Goal: Task Accomplishment & Management: Complete application form

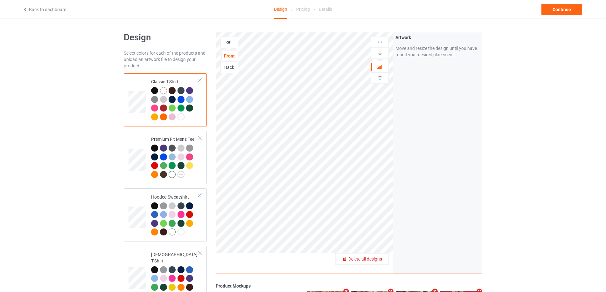
click at [374, 259] on span "Delete all designs" at bounding box center [365, 259] width 34 height 5
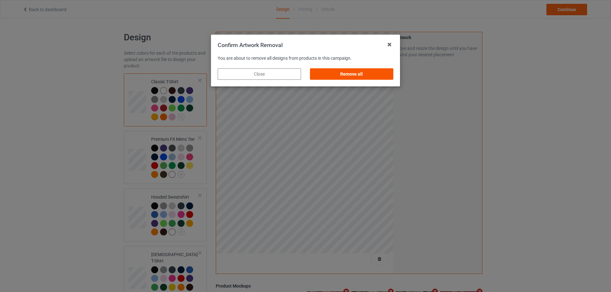
click at [385, 74] on div "Remove all" at bounding box center [351, 73] width 83 height 11
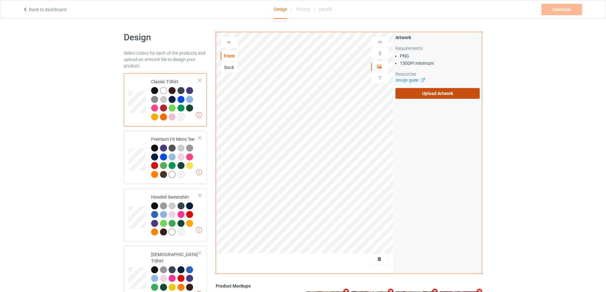
click at [455, 94] on label "Upload Artwork" at bounding box center [438, 93] width 84 height 11
click at [0, 0] on input "Upload Artwork" at bounding box center [0, 0] width 0 height 0
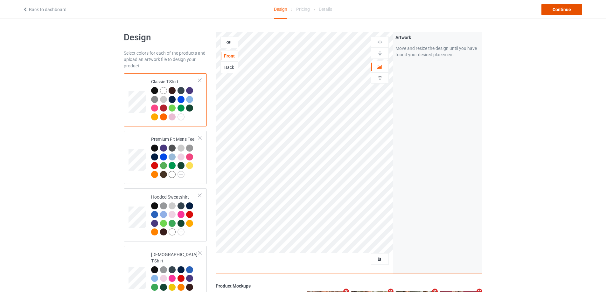
click at [557, 11] on div "Continue" at bounding box center [562, 9] width 41 height 11
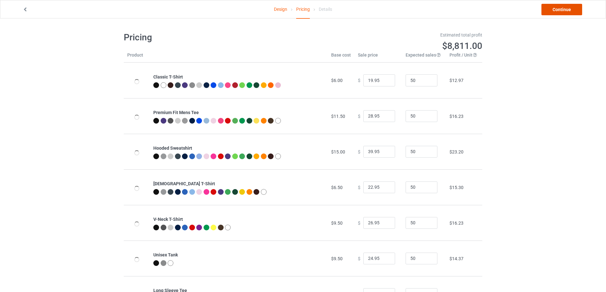
click at [557, 12] on link "Continue" at bounding box center [562, 9] width 41 height 11
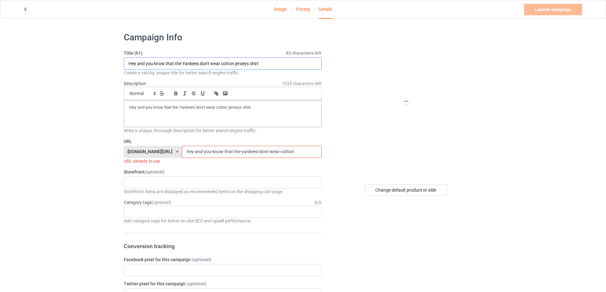
drag, startPoint x: 241, startPoint y: 62, endPoint x: 95, endPoint y: 70, distance: 146.3
paste input "If You’re Tired Do It Tired S"
type input "If You’re Tired Do It Tired Shirt"
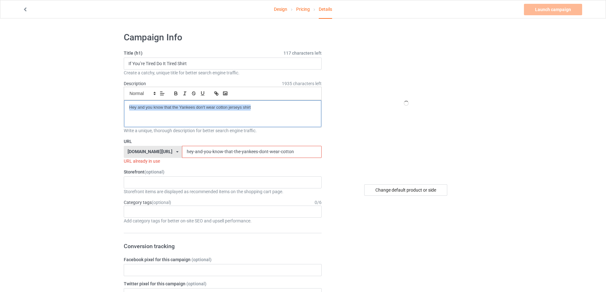
drag, startPoint x: 286, startPoint y: 154, endPoint x: 122, endPoint y: 137, distance: 165.0
paste input "if-youre-tired-do-it-tired-shirt"
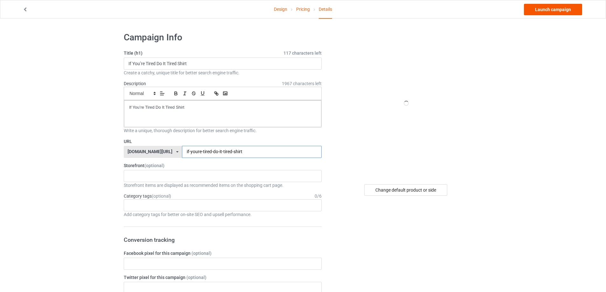
type input "if-youre-tired-do-it-tired-shirt"
click at [539, 10] on link "Launch campaign" at bounding box center [553, 9] width 58 height 11
